Goal: Task Accomplishment & Management: Use online tool/utility

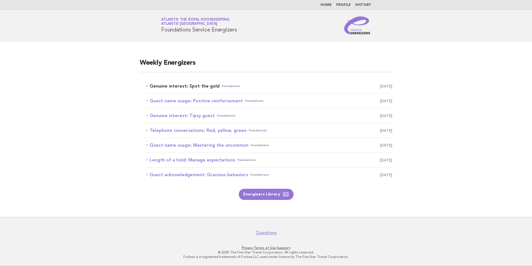
click at [192, 85] on link "Genuine interest: Spot the gold Foundations September 12" at bounding box center [269, 86] width 246 height 8
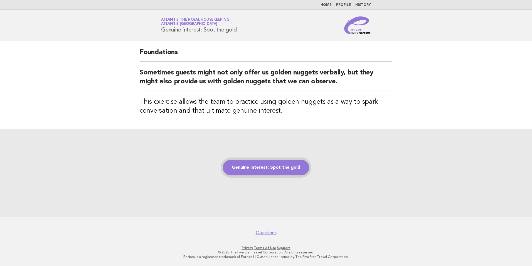
click at [277, 169] on link "Genuine interest: Spot the gold" at bounding box center [266, 168] width 86 height 16
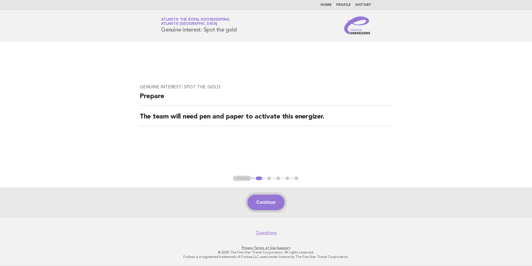
click at [269, 202] on button "Continue" at bounding box center [266, 202] width 37 height 16
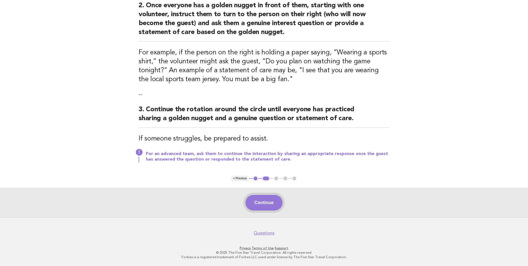
click at [268, 196] on button "Continue" at bounding box center [264, 203] width 37 height 16
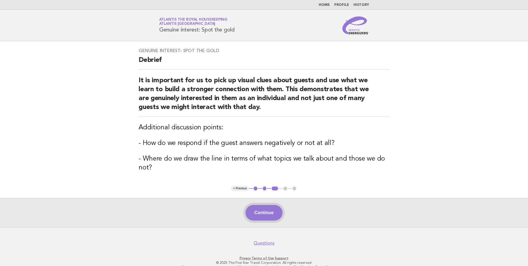
click at [275, 213] on button "Continue" at bounding box center [264, 213] width 37 height 16
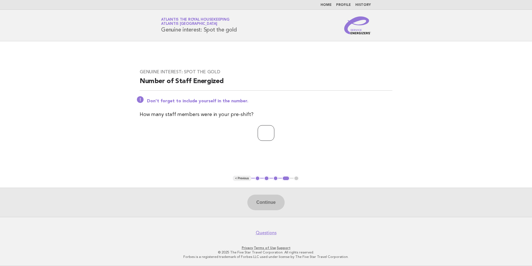
click at [263, 132] on input "number" at bounding box center [266, 133] width 17 height 16
type input "**"
click at [273, 202] on button "Continue" at bounding box center [266, 202] width 37 height 16
